Goal: Task Accomplishment & Management: Complete application form

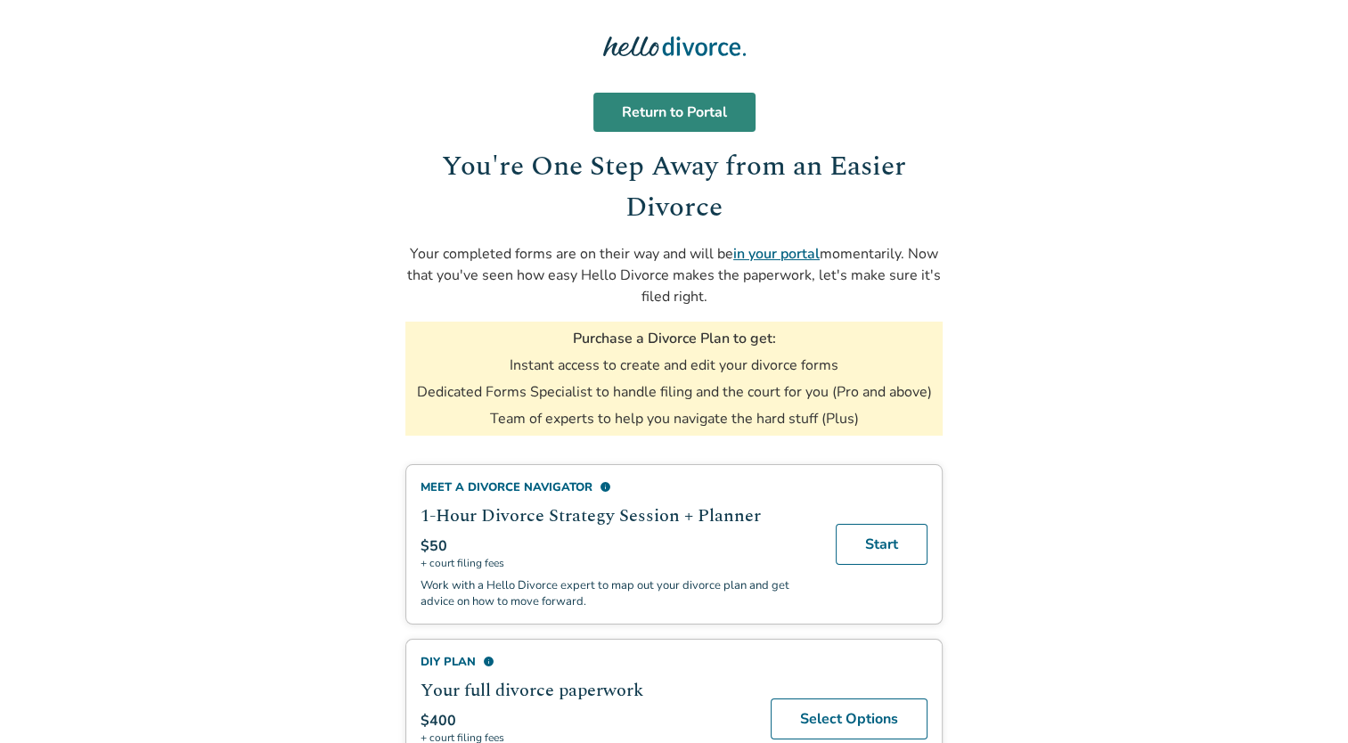
click at [712, 119] on link "Return to Portal" at bounding box center [674, 112] width 162 height 39
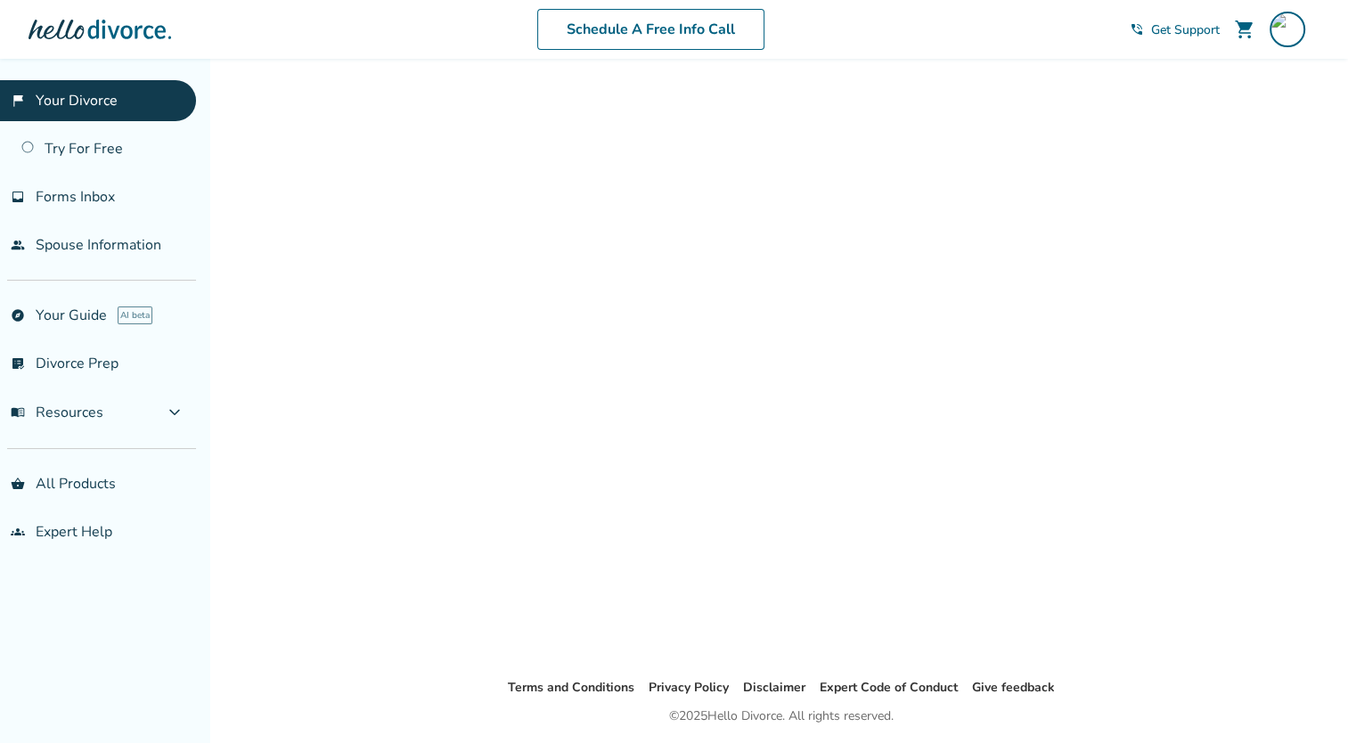
click at [847, 388] on div at bounding box center [781, 367] width 827 height 561
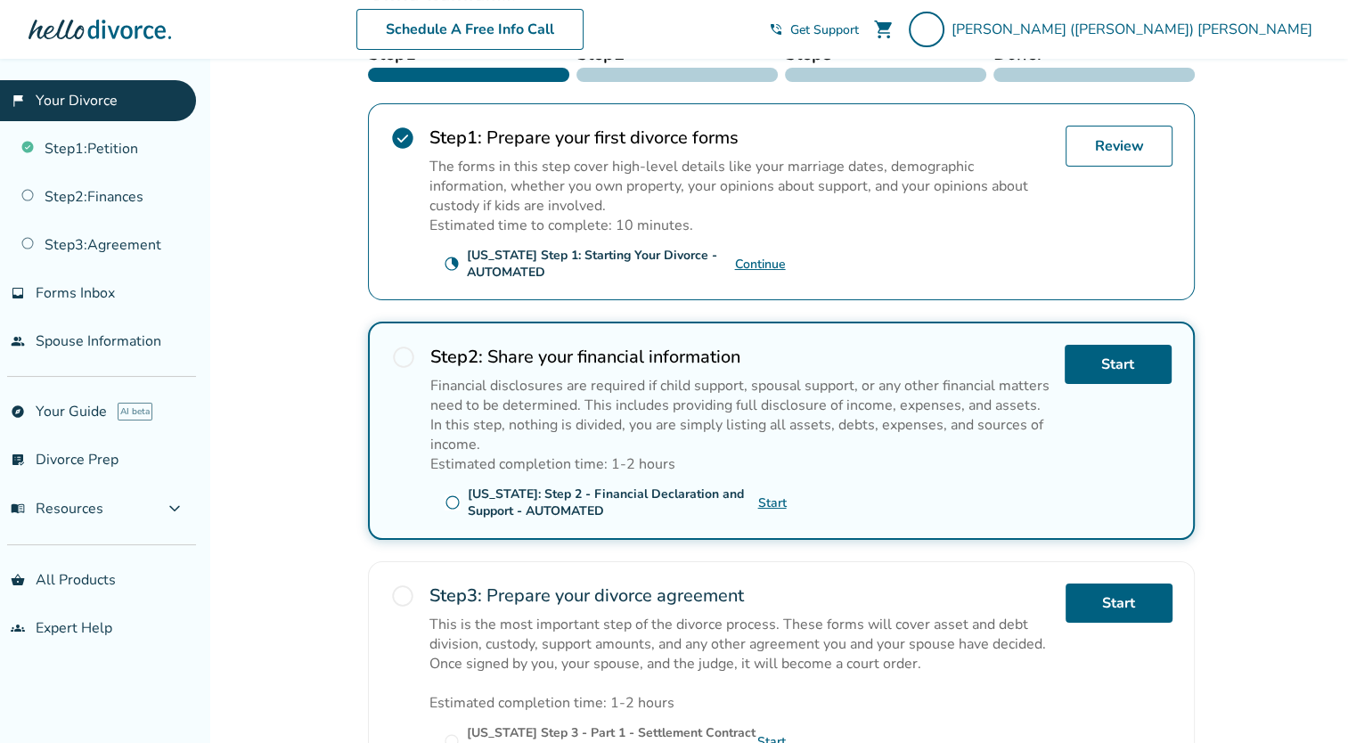
scroll to position [310, 0]
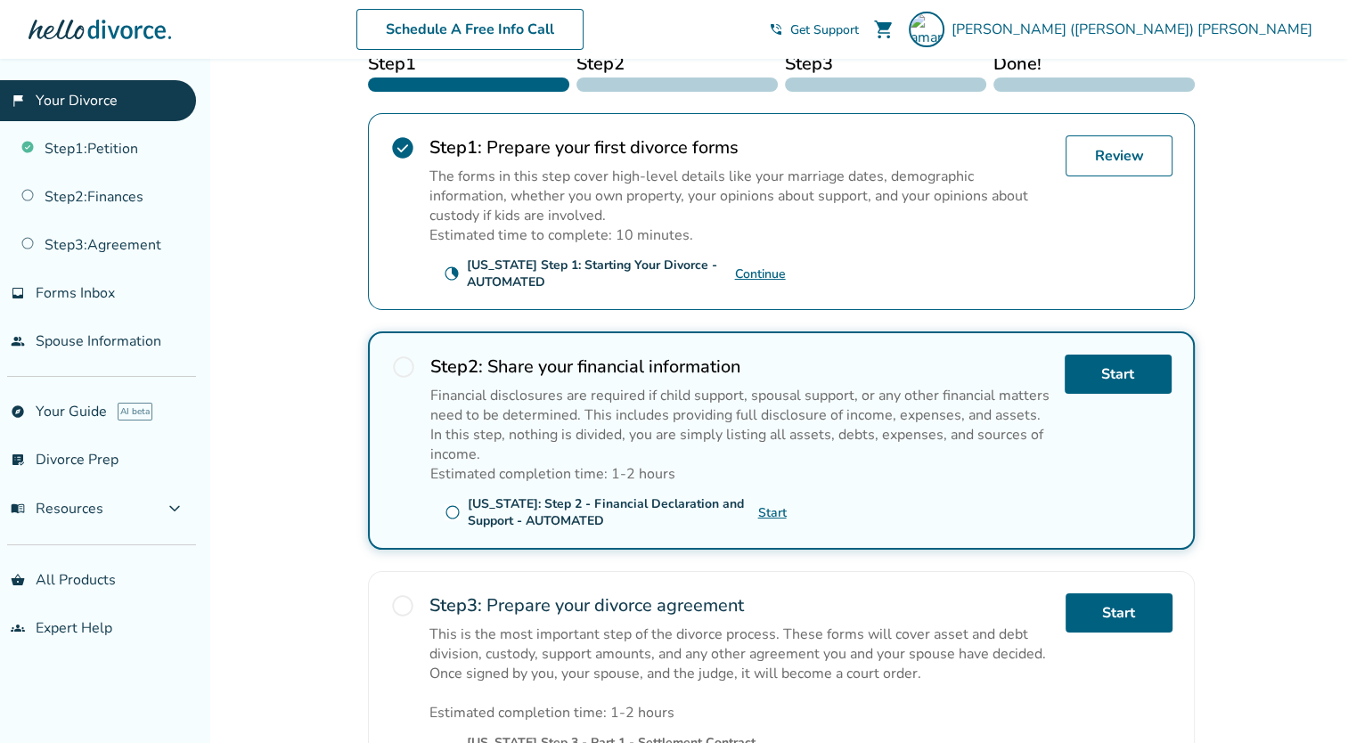
click at [777, 269] on link "Continue" at bounding box center [760, 274] width 51 height 17
click at [1126, 369] on link "Start" at bounding box center [1118, 374] width 107 height 39
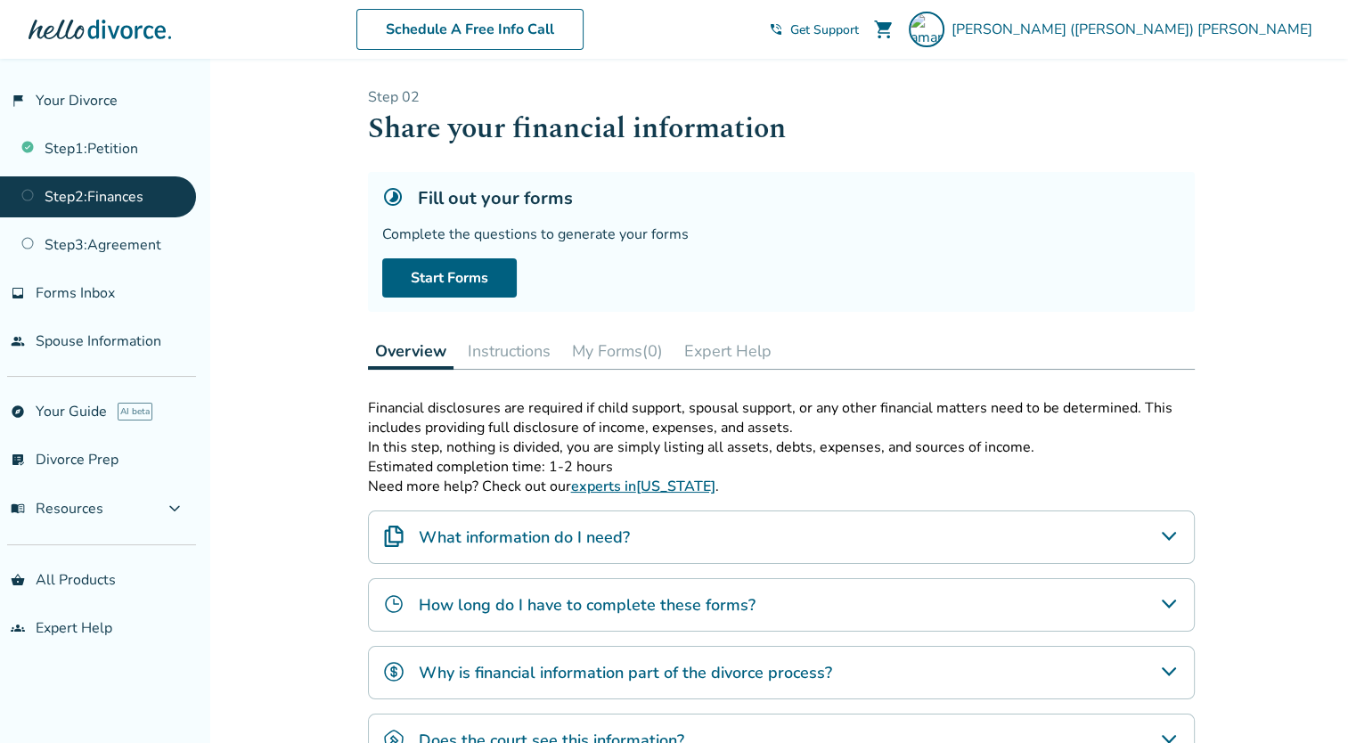
scroll to position [118, 0]
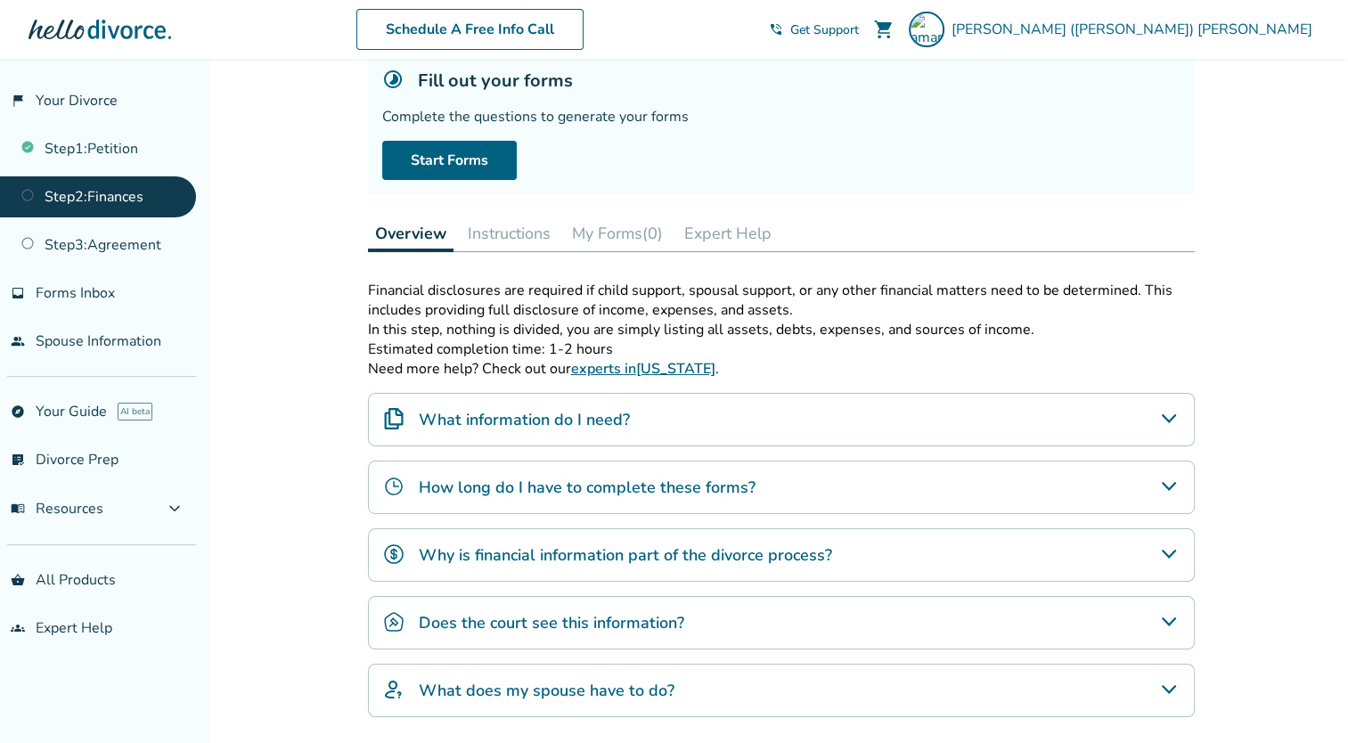
click at [1074, 418] on div "What information do I need?" at bounding box center [781, 419] width 827 height 53
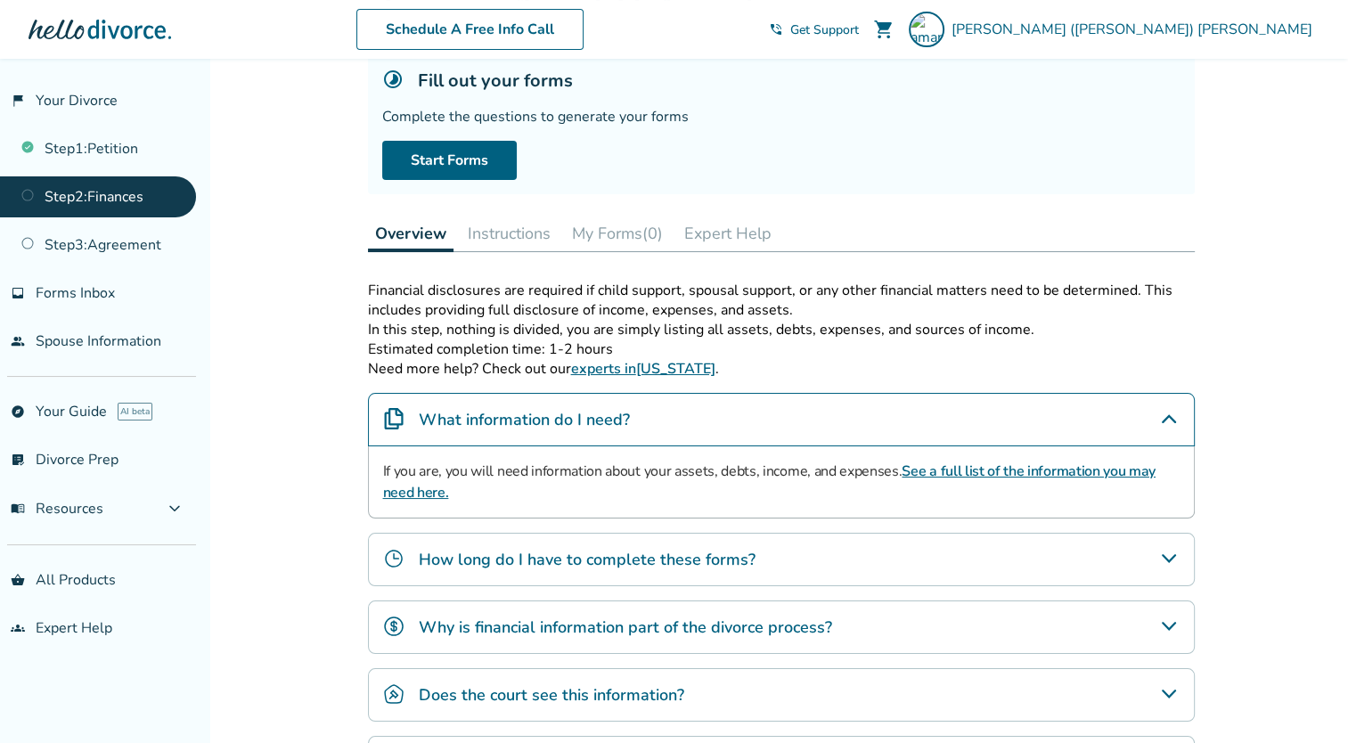
click at [1023, 560] on div "How long do I have to complete these forms?" at bounding box center [781, 559] width 827 height 53
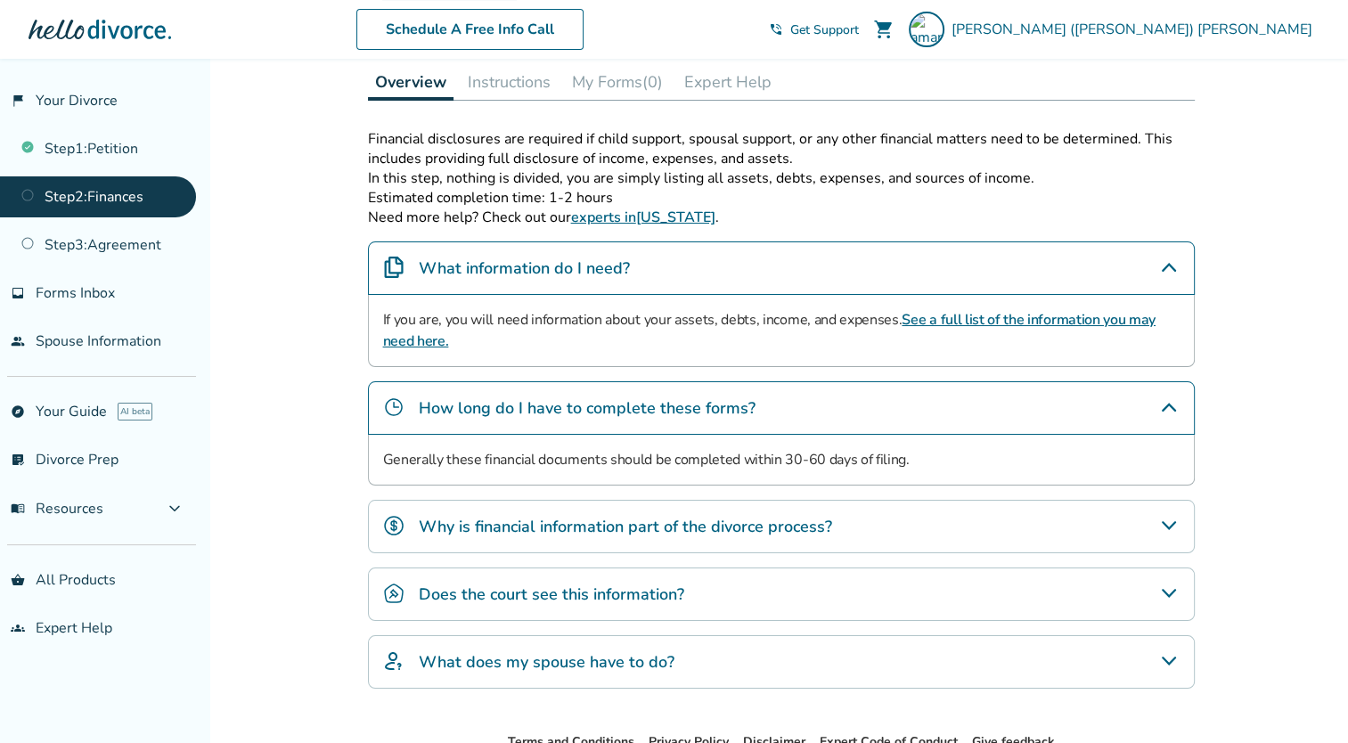
scroll to position [270, 0]
click at [1018, 536] on div "Why is financial information part of the divorce process?" at bounding box center [781, 525] width 827 height 53
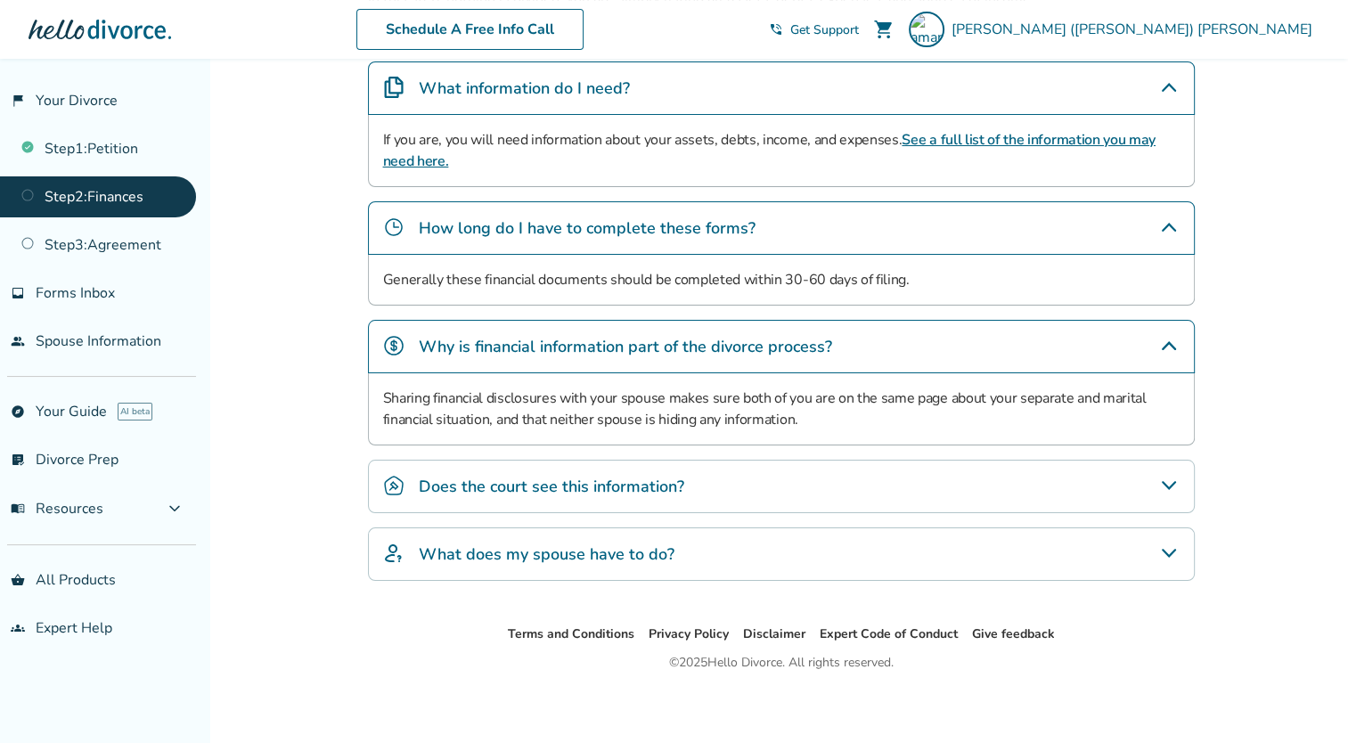
scroll to position [449, 0]
click at [788, 544] on div "What does my spouse have to do?" at bounding box center [781, 553] width 827 height 53
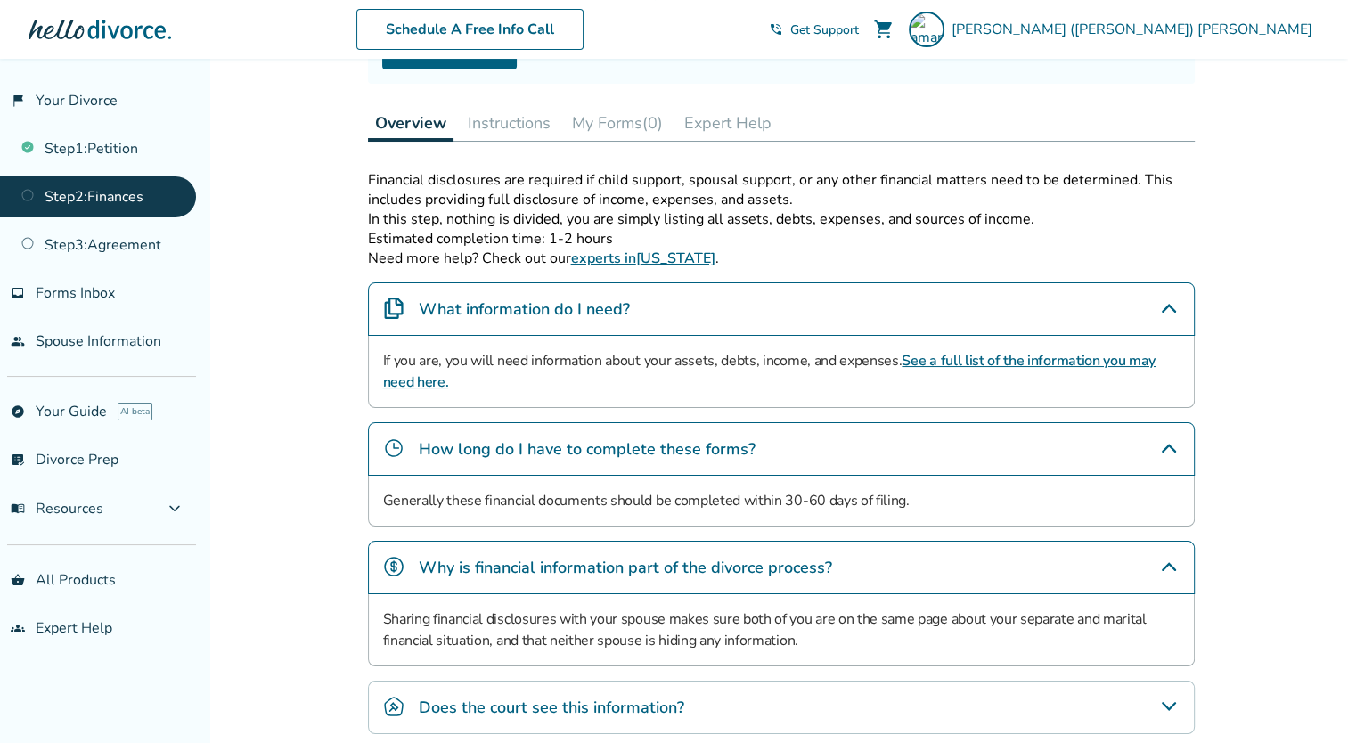
scroll to position [0, 0]
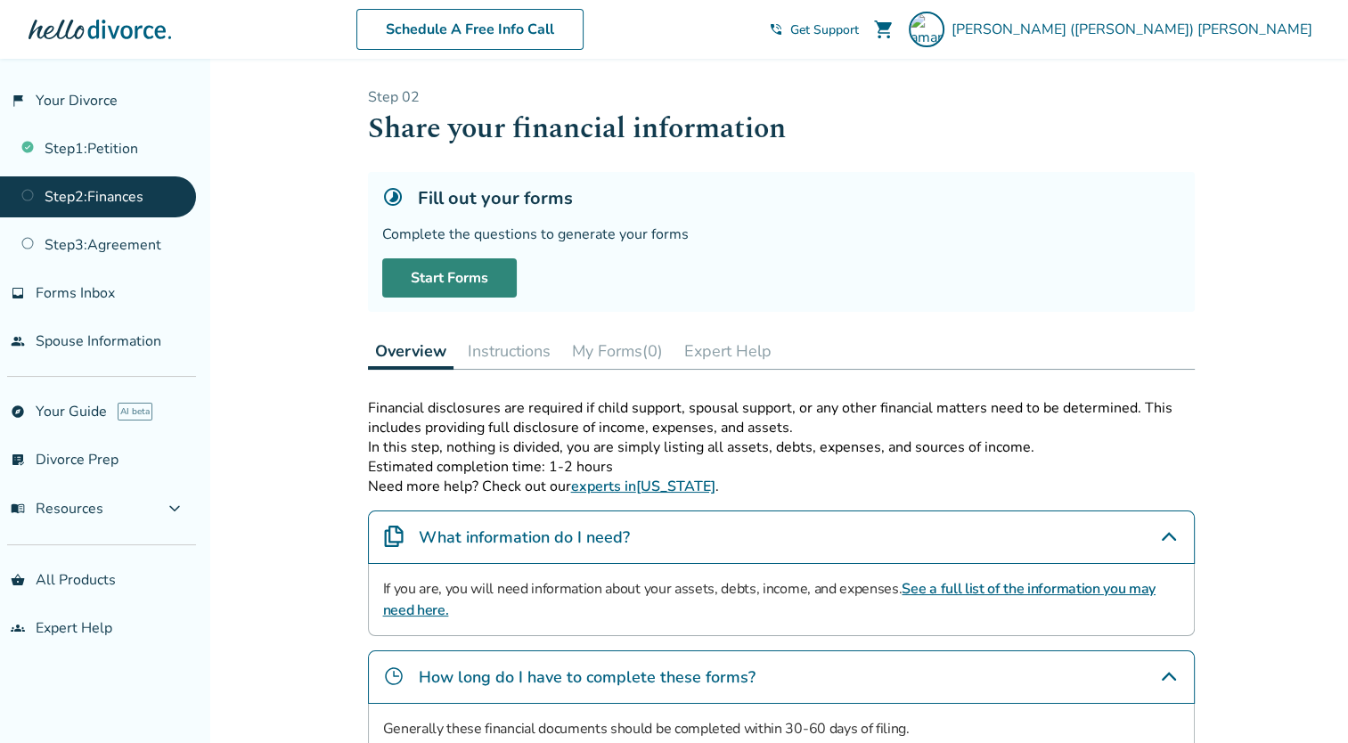
click at [414, 265] on link "Start Forms" at bounding box center [449, 277] width 135 height 39
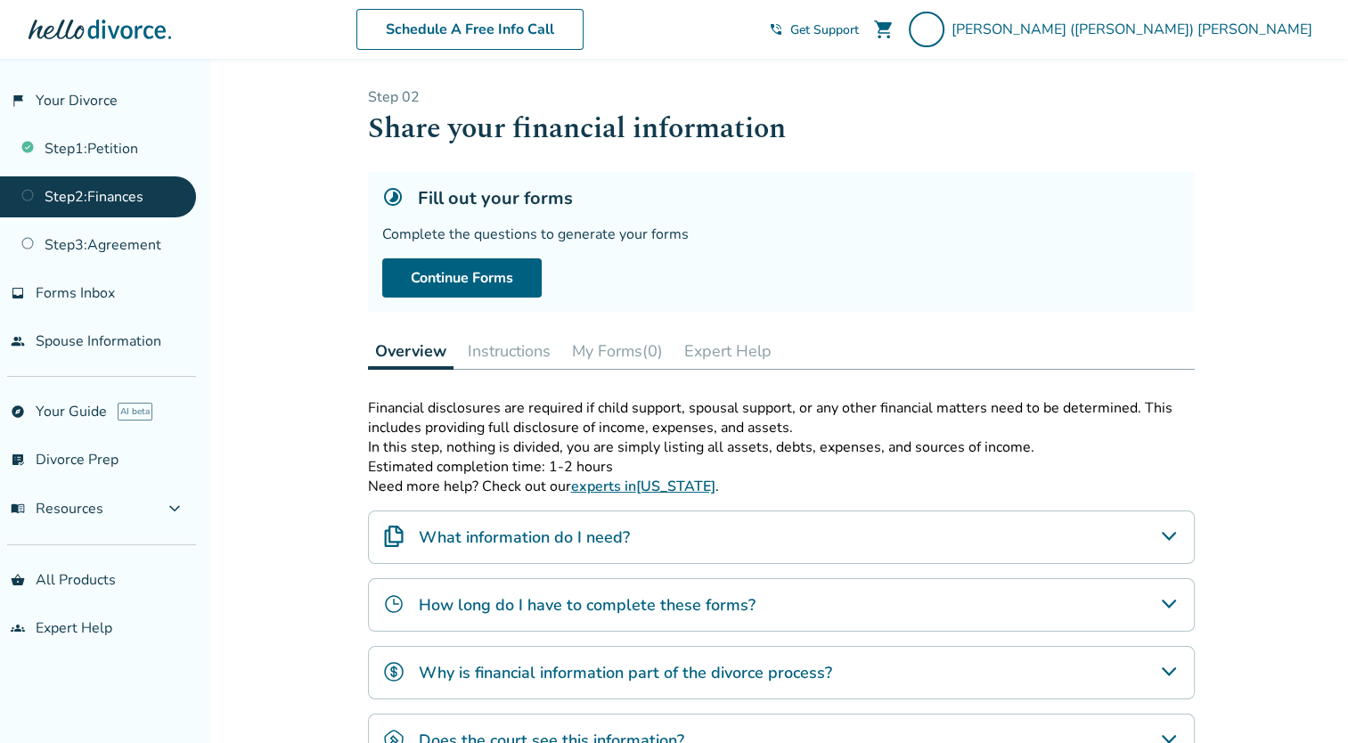
scroll to position [155, 0]
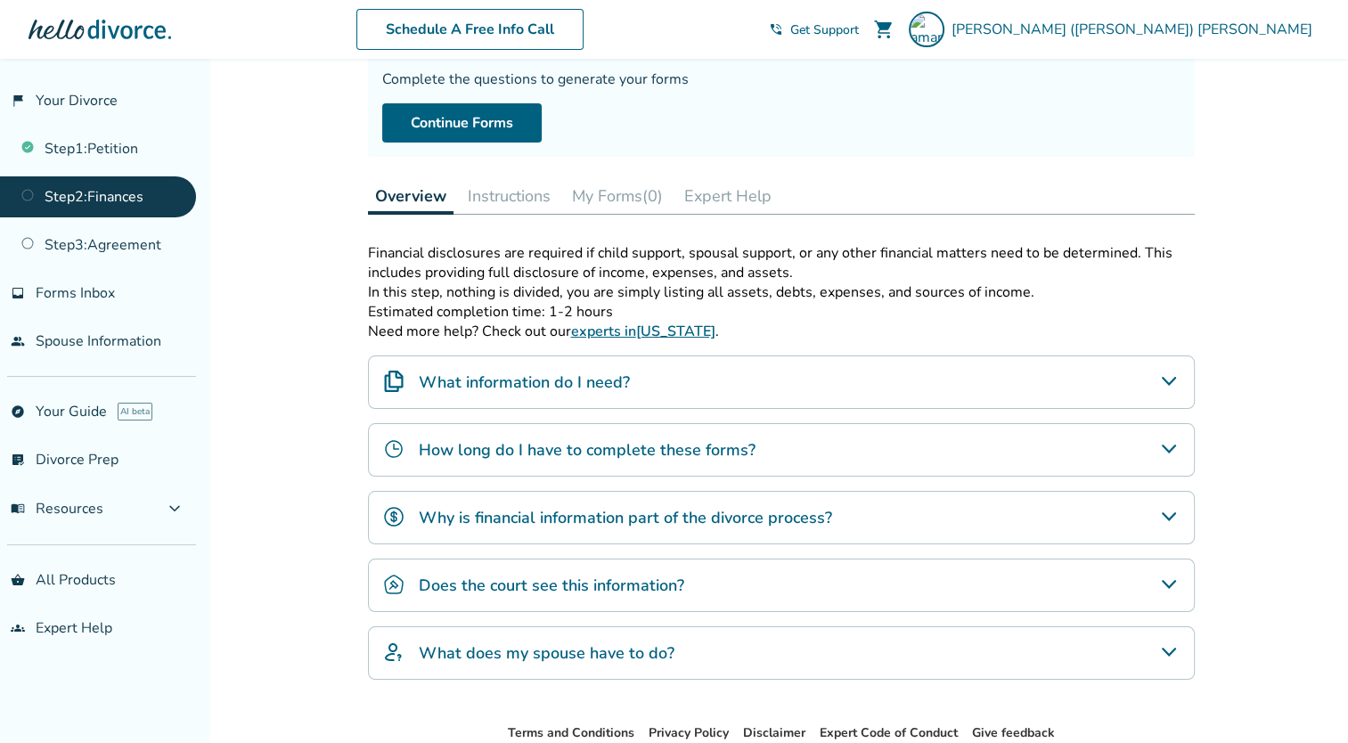
click at [604, 205] on button "My Forms (0)" at bounding box center [617, 196] width 105 height 36
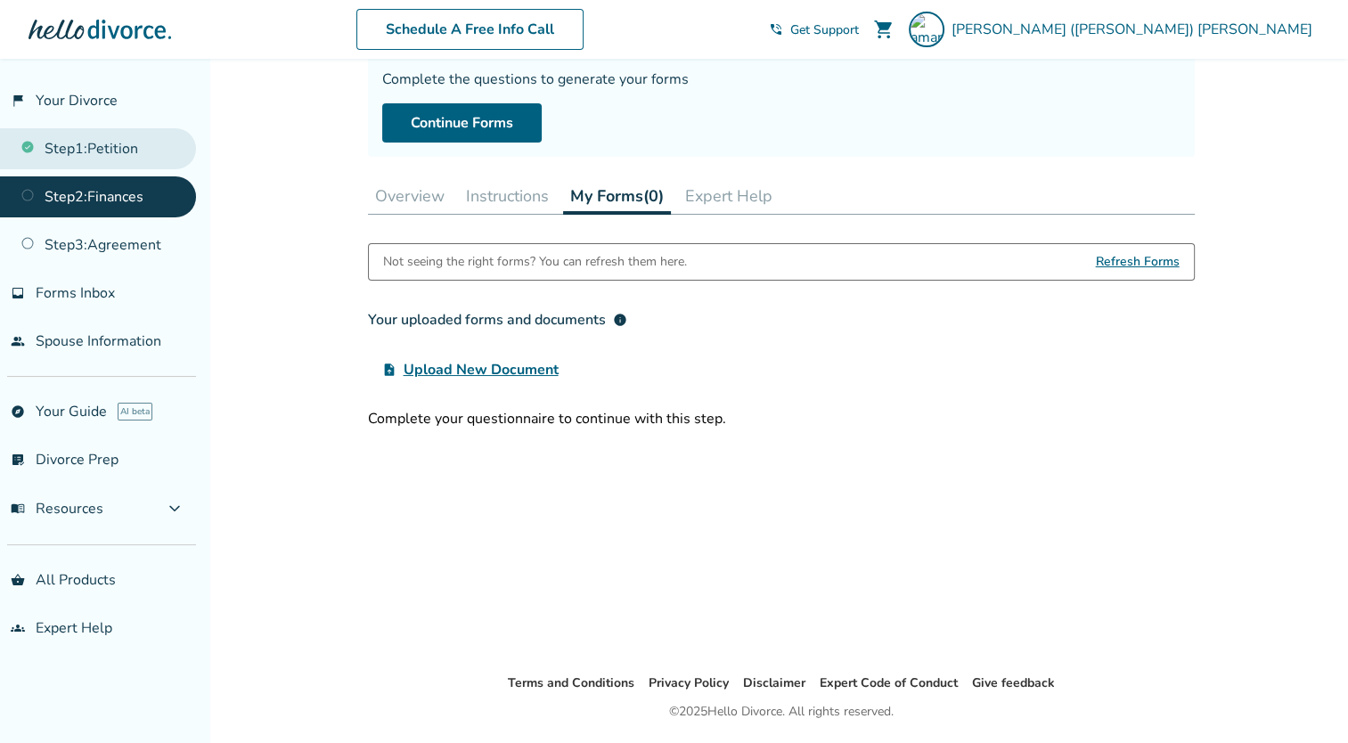
click at [110, 153] on link "Step 1 : Petition" at bounding box center [98, 148] width 196 height 41
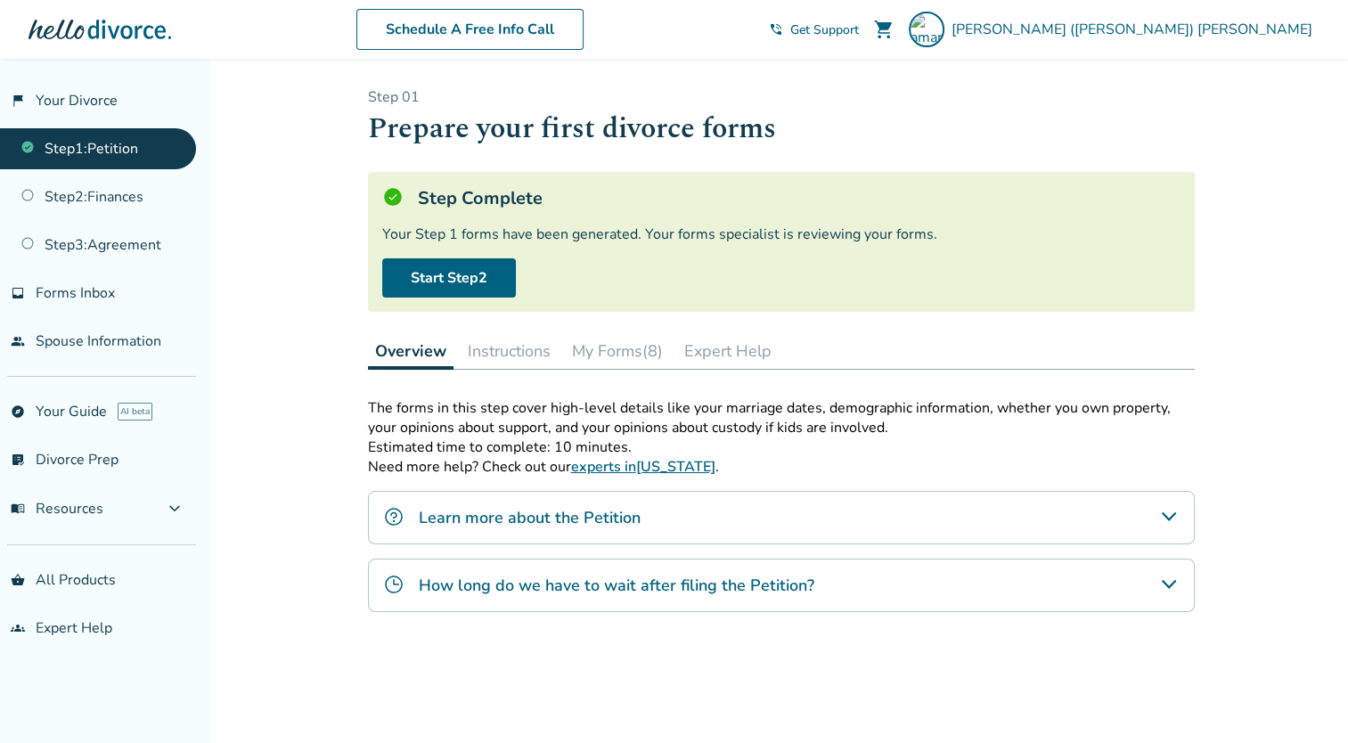
click at [626, 340] on button "My Forms (8)" at bounding box center [617, 351] width 105 height 36
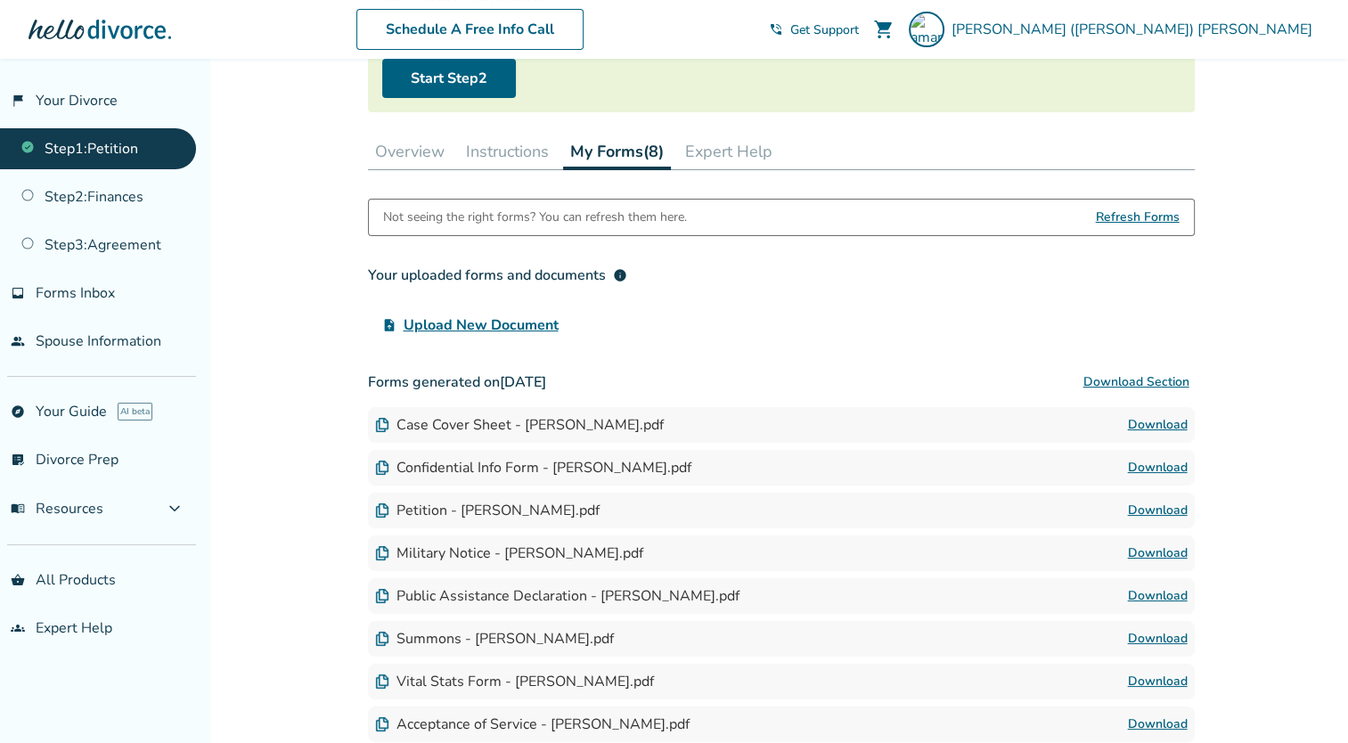
scroll to position [197, 0]
